Goal: Entertainment & Leisure: Consume media (video, audio)

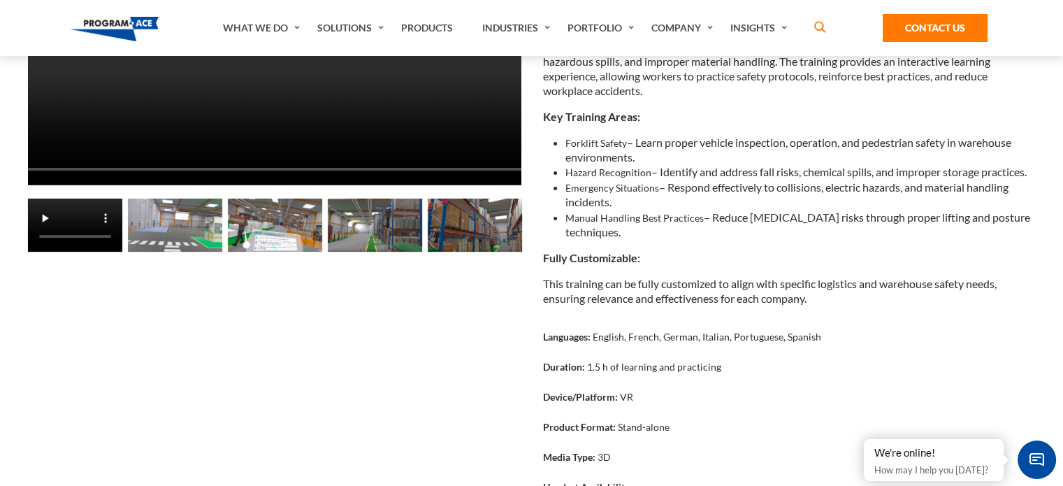
scroll to position [186, 0]
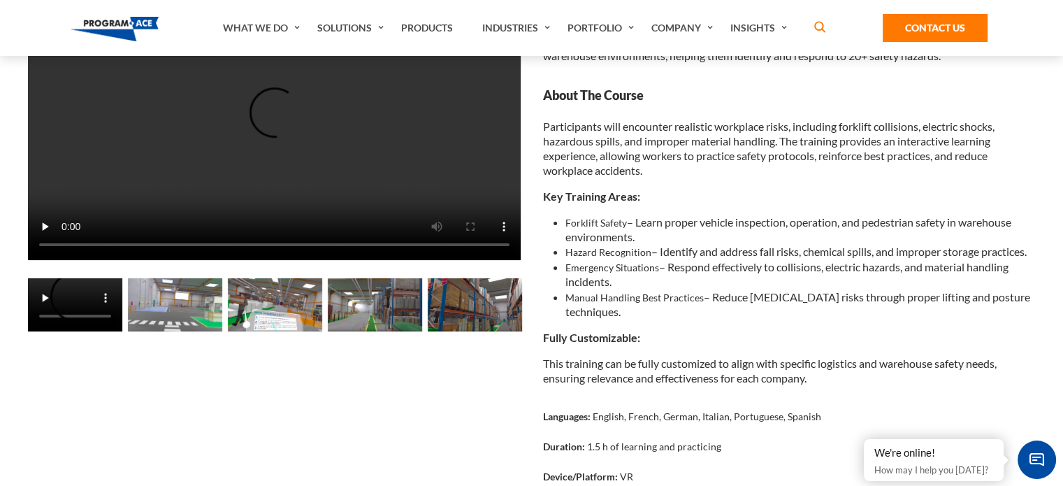
click at [452, 304] on img at bounding box center [475, 304] width 94 height 53
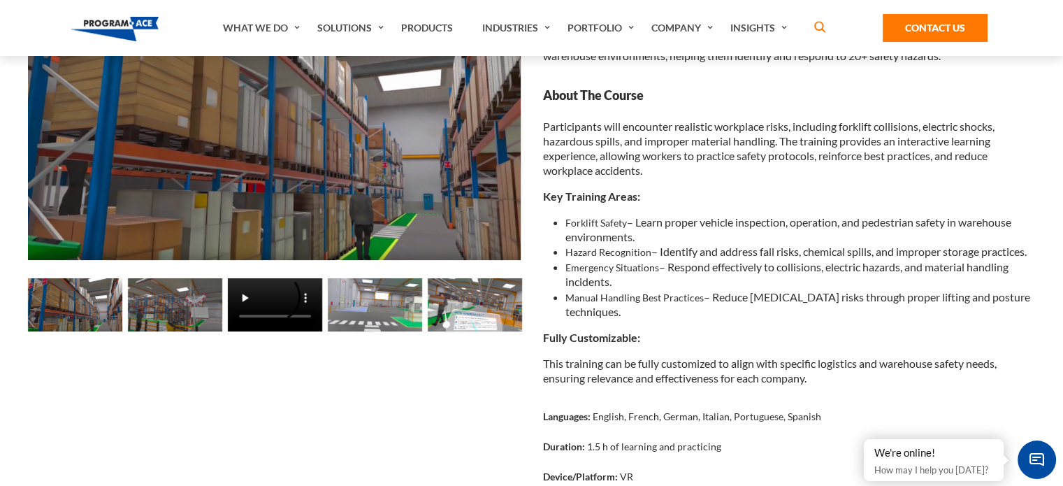
click at [86, 293] on img at bounding box center [75, 304] width 94 height 53
click at [78, 310] on img at bounding box center [75, 304] width 94 height 53
click at [209, 310] on img at bounding box center [175, 304] width 94 height 53
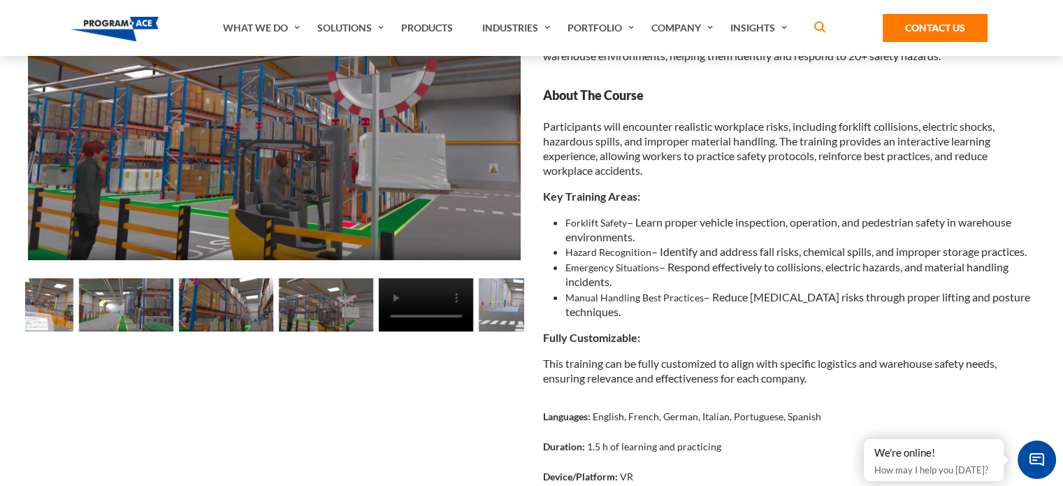
drag, startPoint x: 80, startPoint y: 309, endPoint x: 457, endPoint y: 310, distance: 377.3
click at [373, 310] on img at bounding box center [326, 304] width 94 height 53
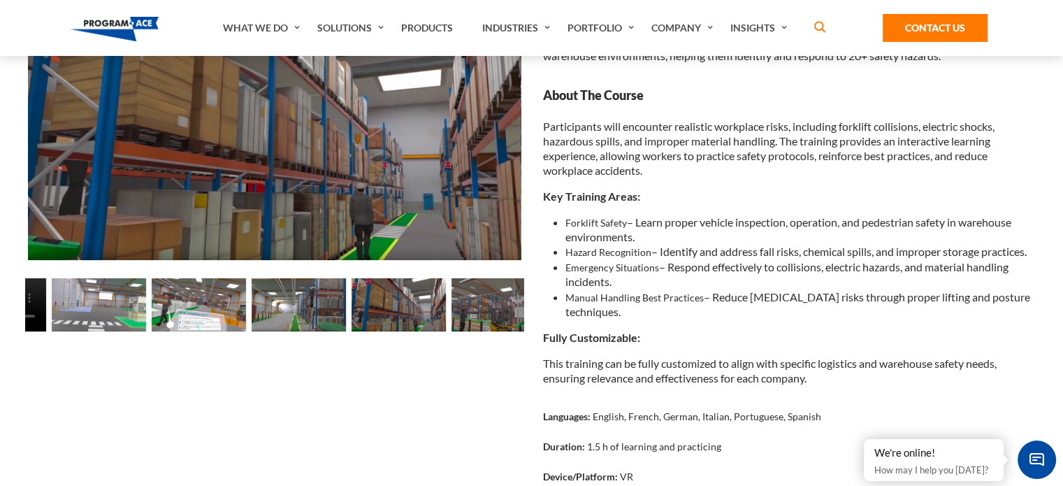
drag, startPoint x: 198, startPoint y: 312, endPoint x: 601, endPoint y: 310, distance: 402.5
click at [598, 310] on div "Loading..." at bounding box center [531, 370] width 1029 height 774
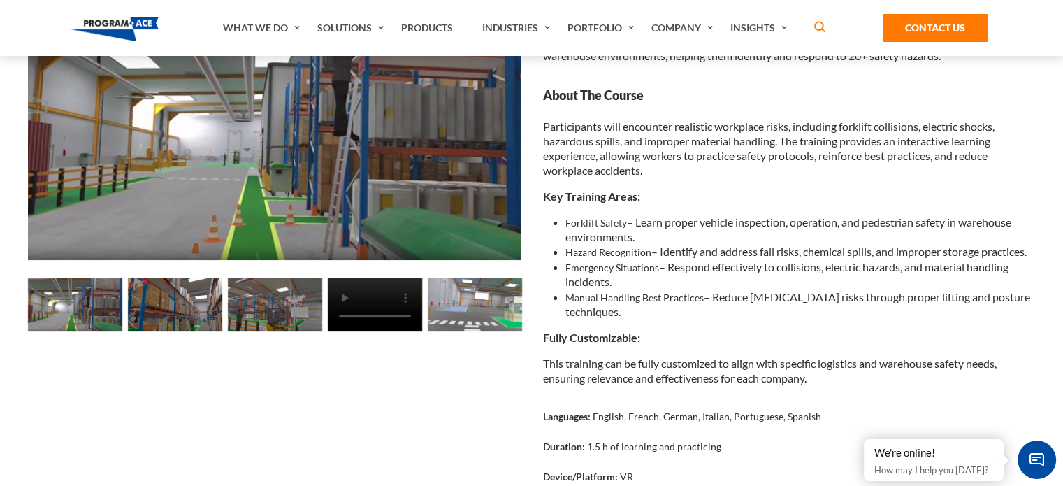
drag, startPoint x: 161, startPoint y: 305, endPoint x: 598, endPoint y: 312, distance: 437.5
click at [599, 312] on div "Loading..." at bounding box center [531, 370] width 1029 height 774
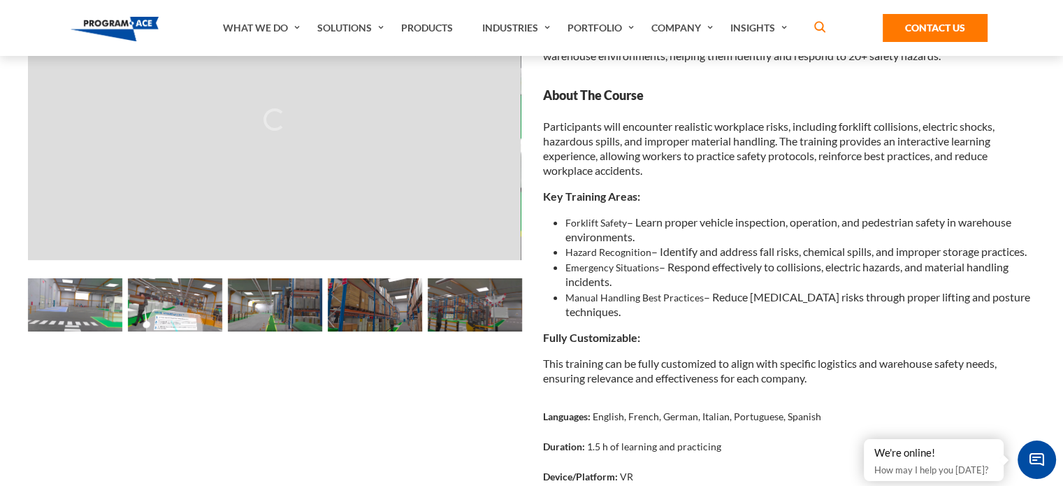
drag, startPoint x: 196, startPoint y: 312, endPoint x: 734, endPoint y: 309, distance: 538.8
click at [637, 309] on div "Loading... Loading..." at bounding box center [531, 370] width 1029 height 774
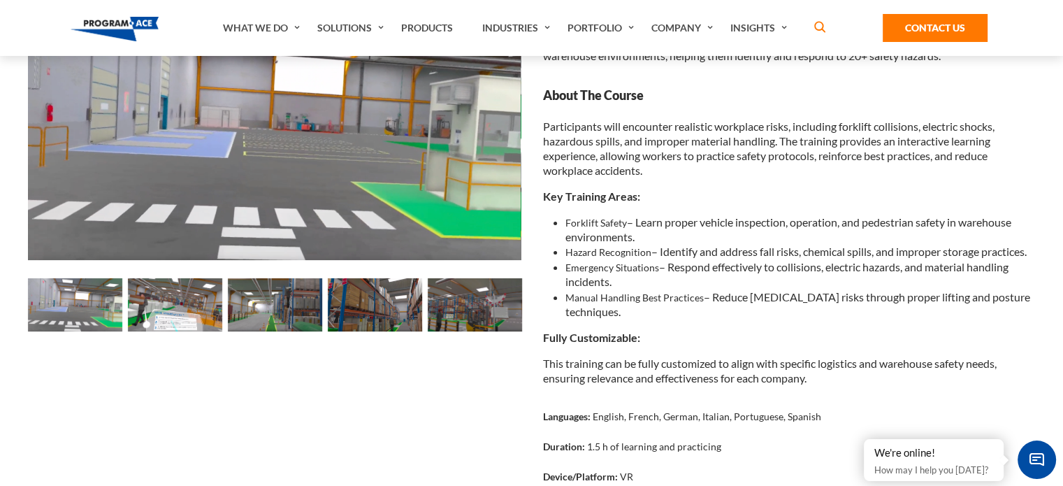
click at [173, 307] on img at bounding box center [175, 304] width 94 height 53
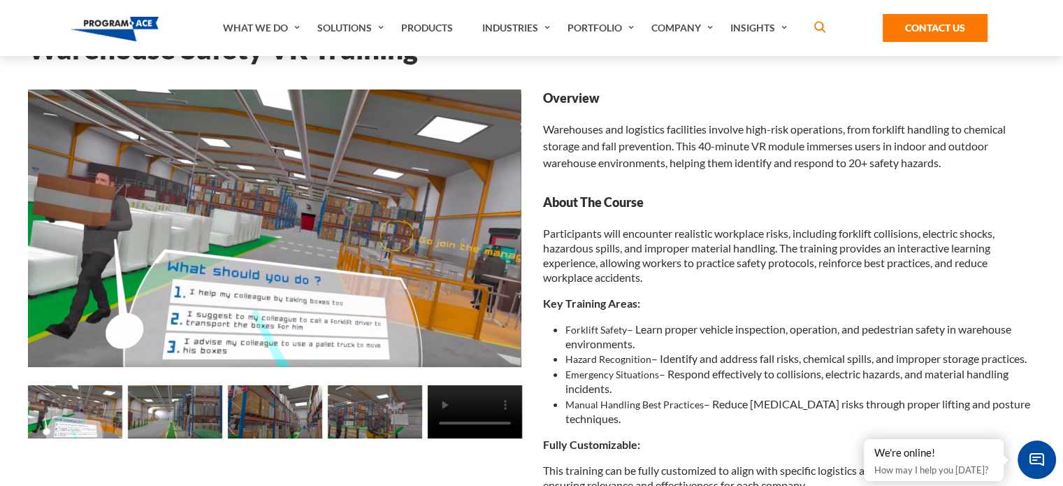
scroll to position [0, 0]
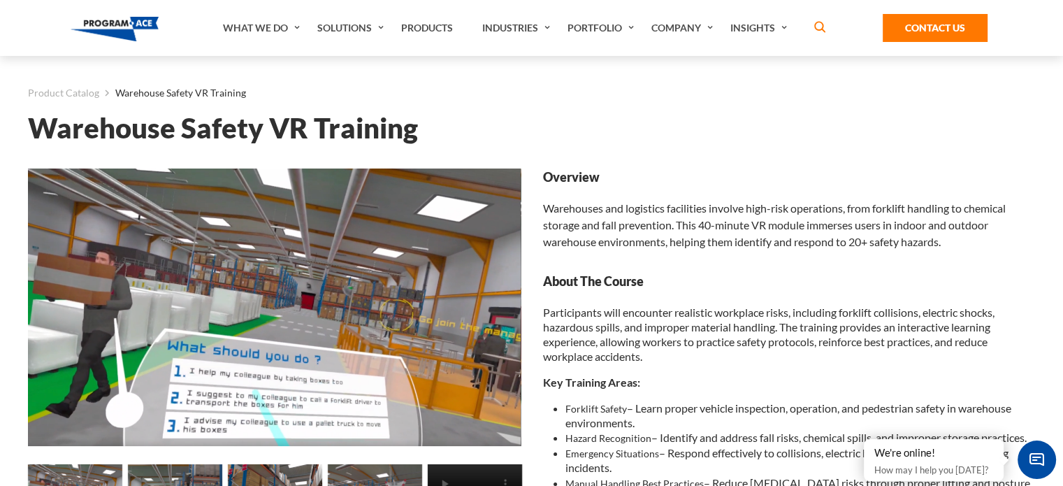
click at [319, 338] on img at bounding box center [274, 306] width 493 height 277
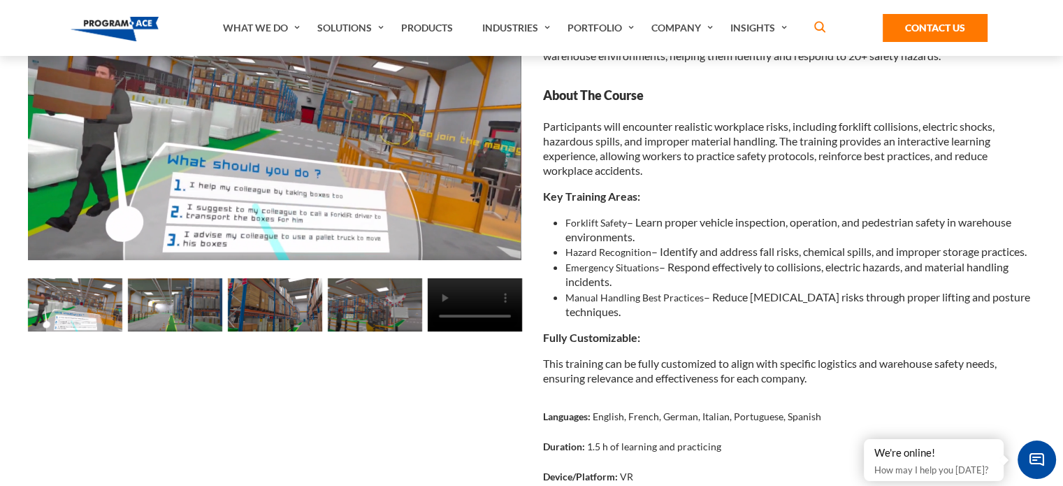
drag, startPoint x: 306, startPoint y: 168, endPoint x: 333, endPoint y: 357, distance: 191.2
click at [328, 400] on div at bounding box center [274, 370] width 515 height 774
click at [361, 307] on img at bounding box center [375, 304] width 94 height 53
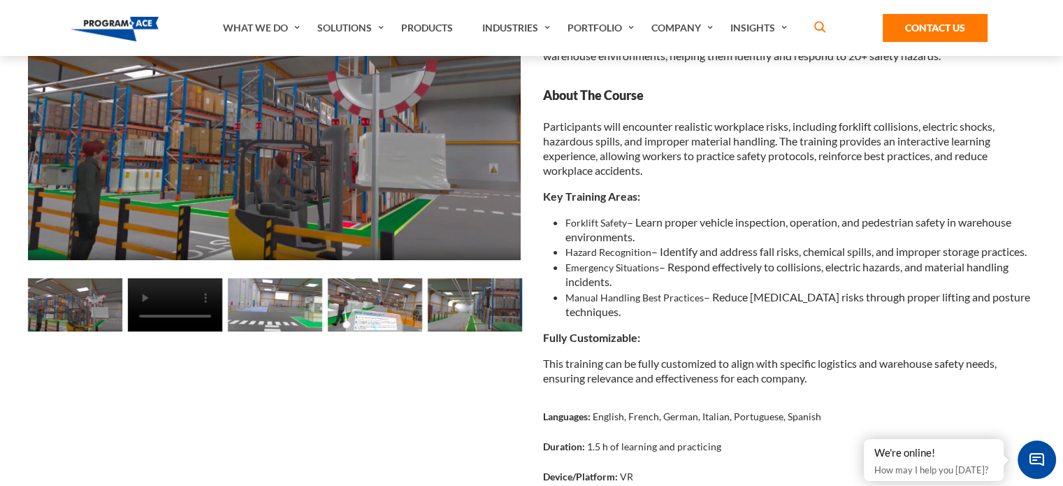
click at [282, 316] on img at bounding box center [275, 304] width 94 height 53
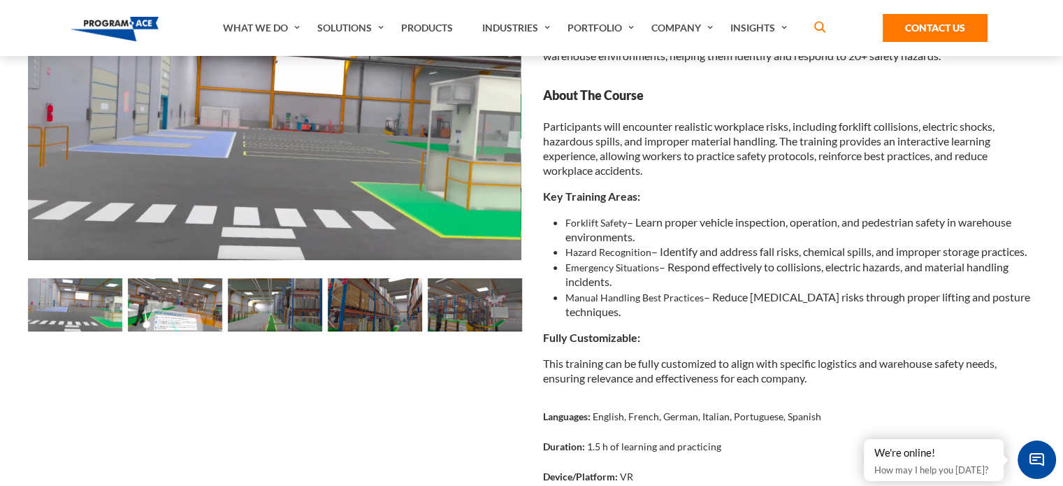
click at [202, 317] on img at bounding box center [175, 304] width 94 height 53
